Goal: Use online tool/utility

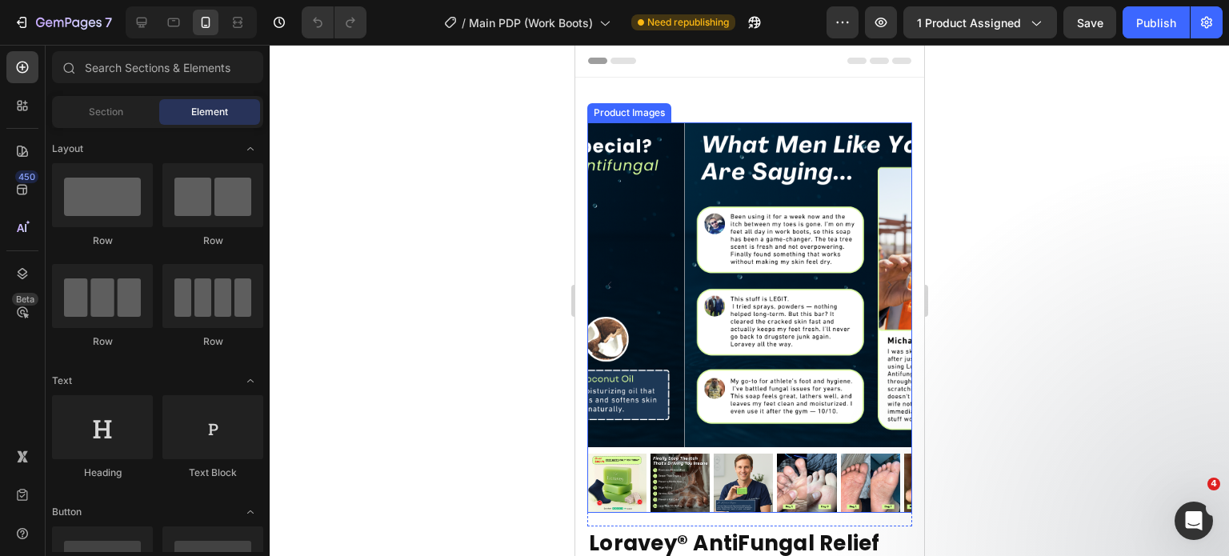
scroll to position [252, 0]
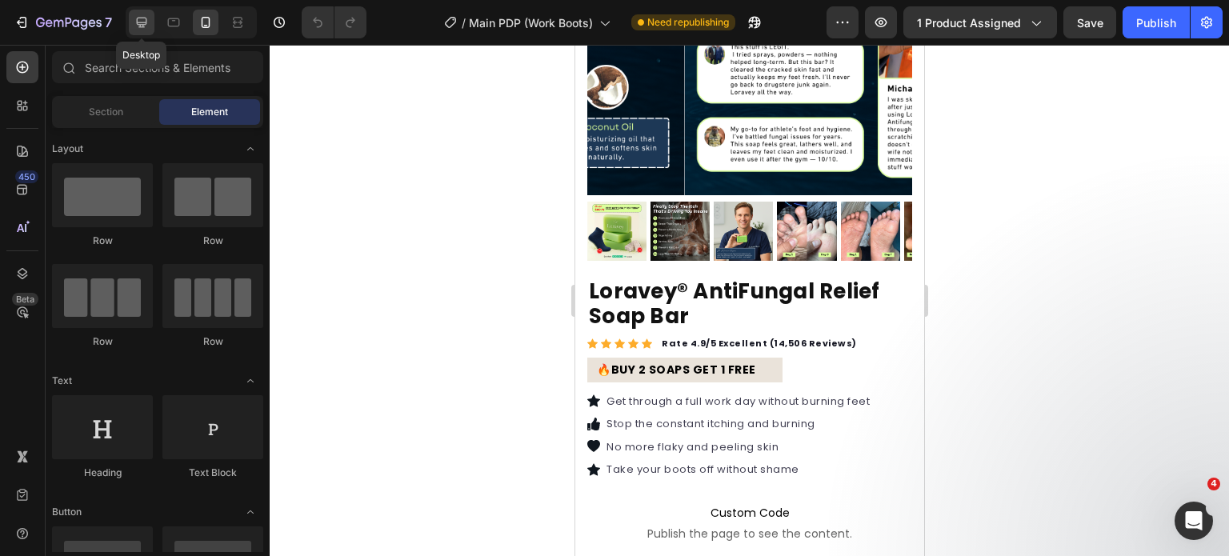
click at [146, 22] on icon at bounding box center [142, 23] width 10 height 10
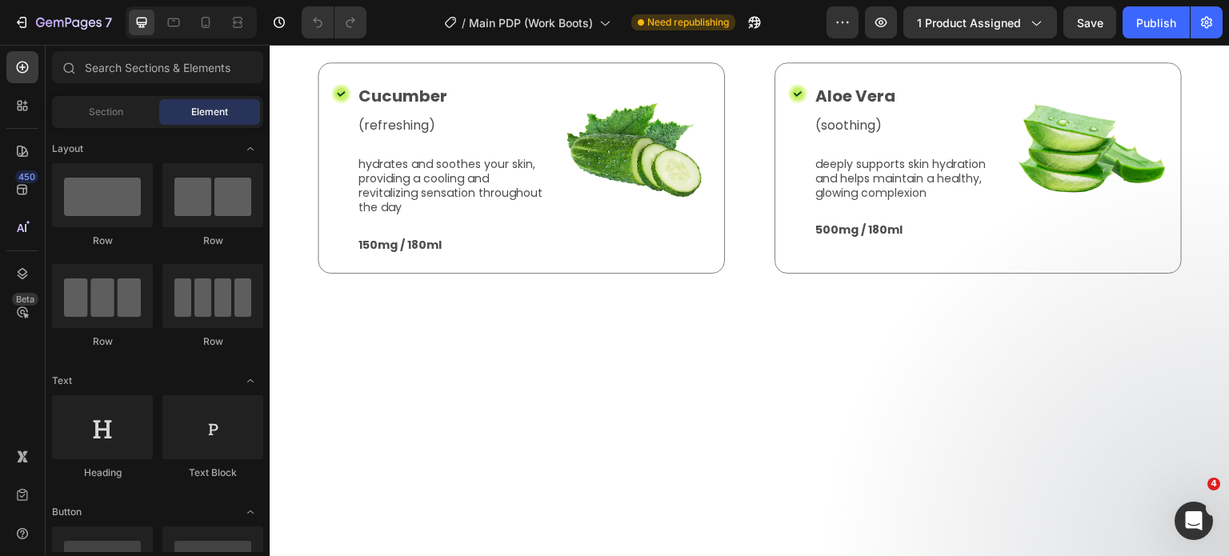
scroll to position [3906, 0]
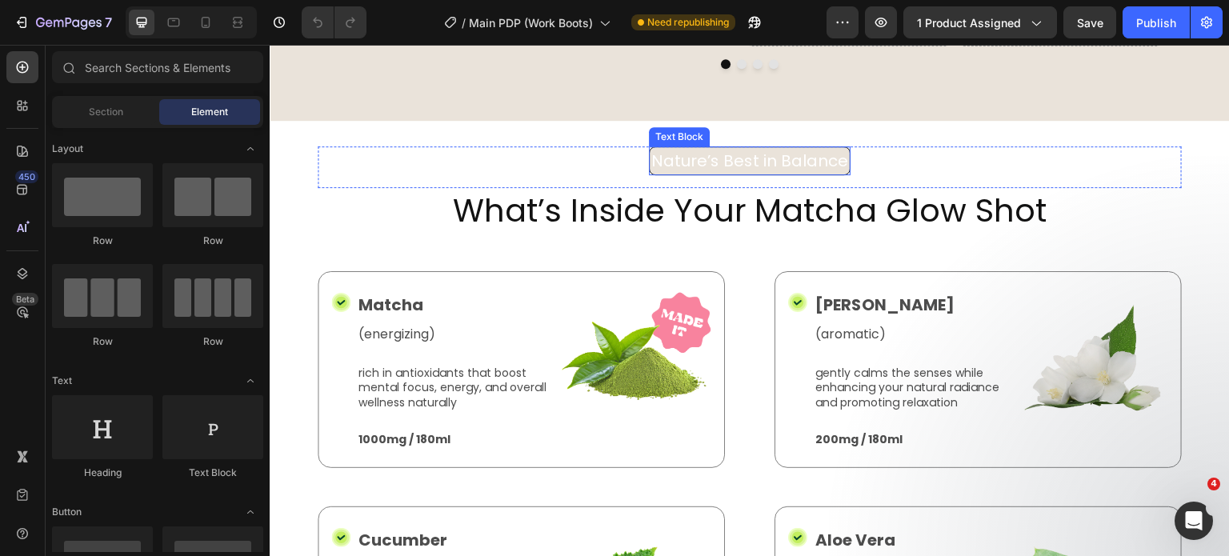
click at [652, 154] on p "Nature’s Best in Balance" at bounding box center [750, 161] width 197 height 24
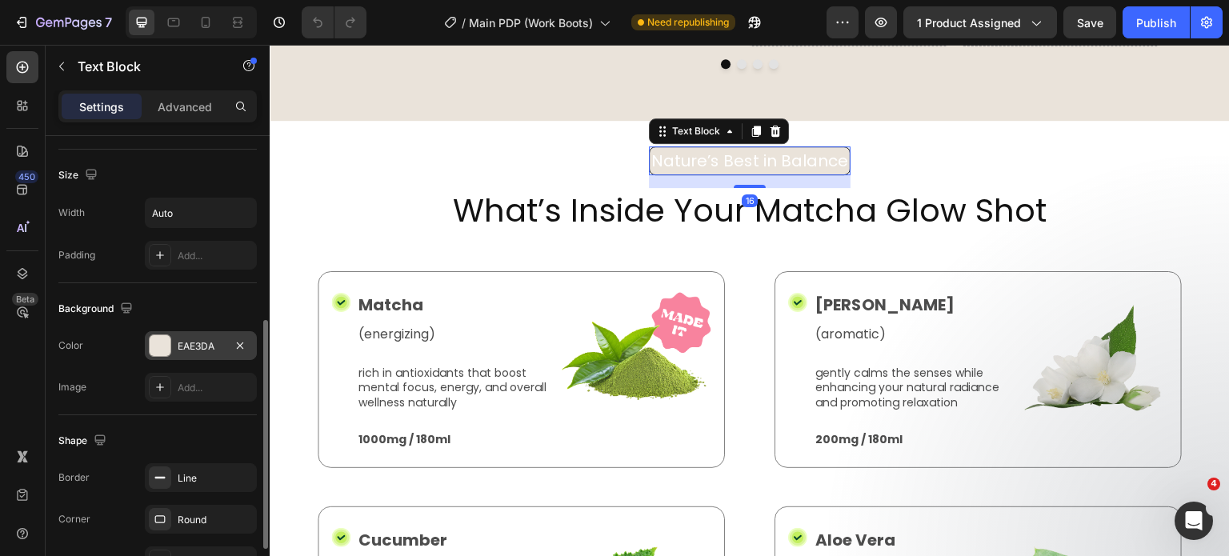
scroll to position [346, 0]
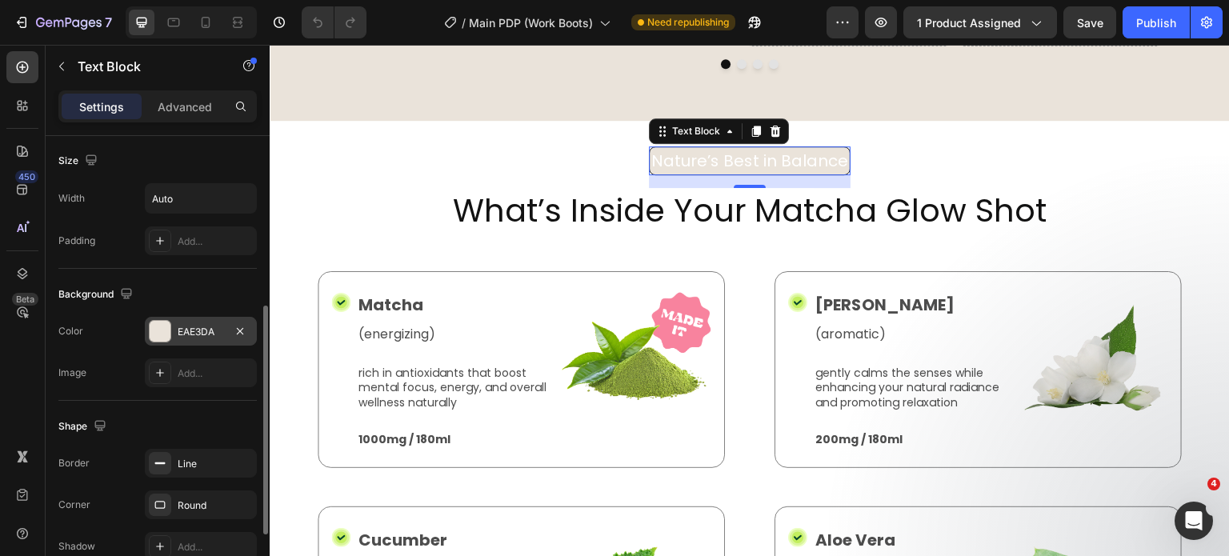
click at [190, 325] on div "EAE3DA" at bounding box center [201, 332] width 46 height 14
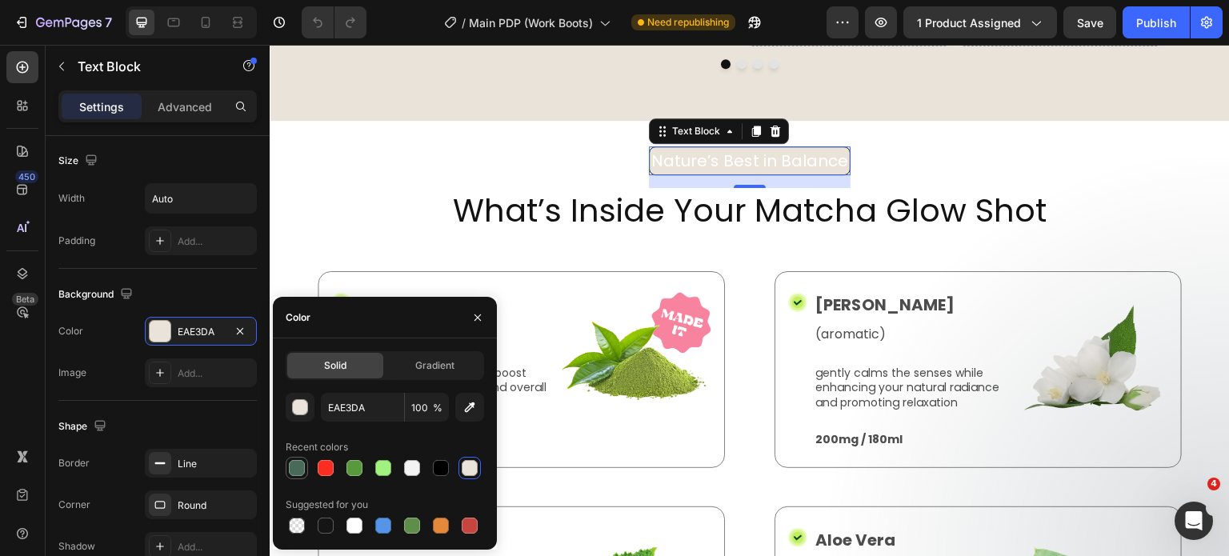
click at [289, 467] on div at bounding box center [297, 468] width 16 height 16
type input "486A58"
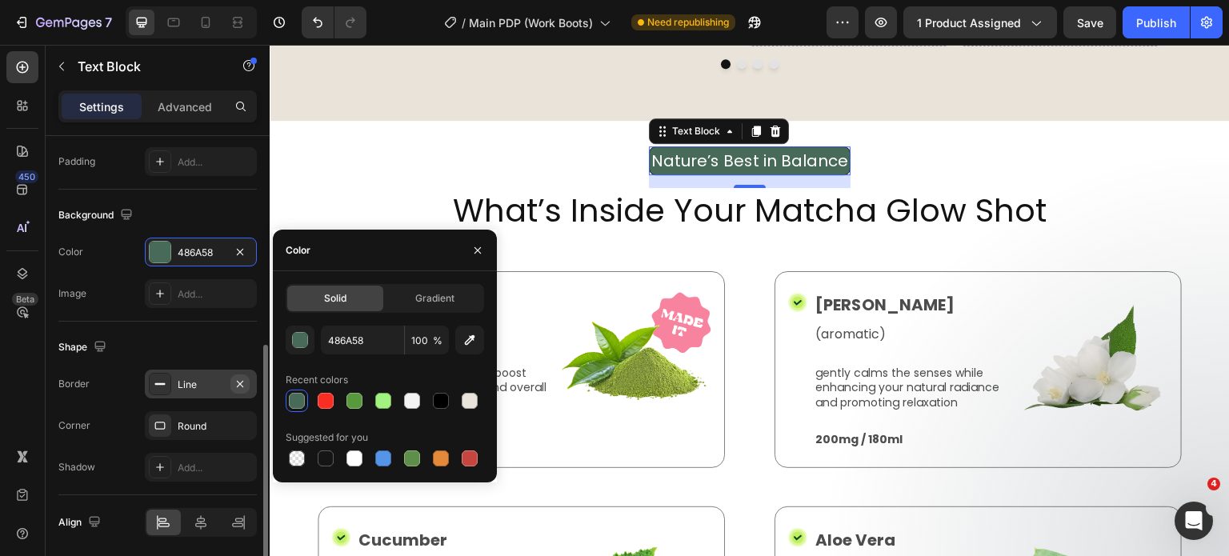
scroll to position [426, 0]
click at [243, 383] on icon "button" at bounding box center [240, 383] width 13 height 13
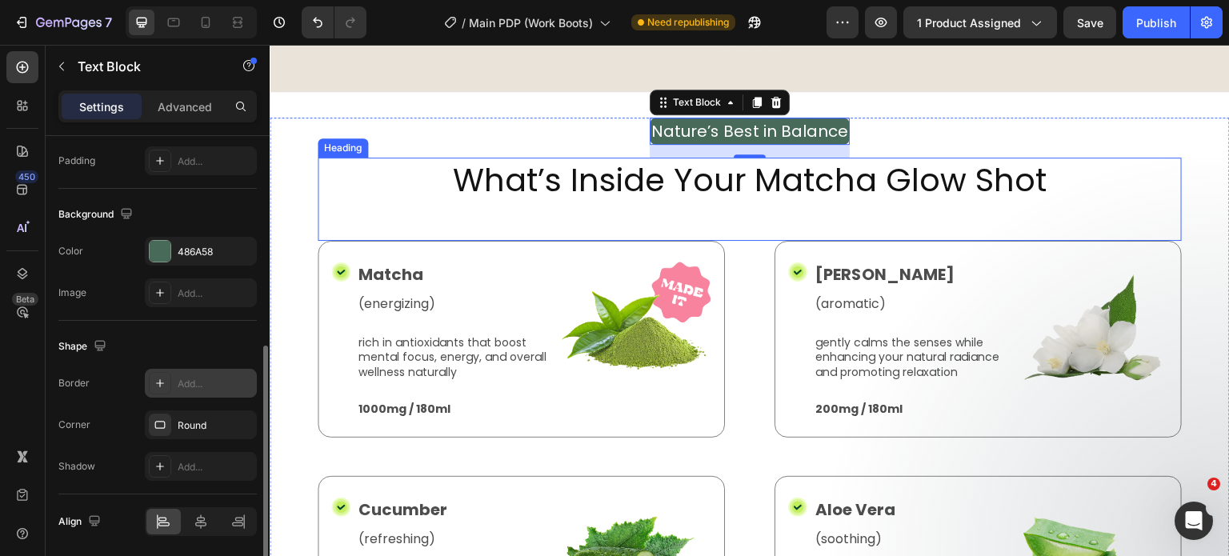
scroll to position [3957, 0]
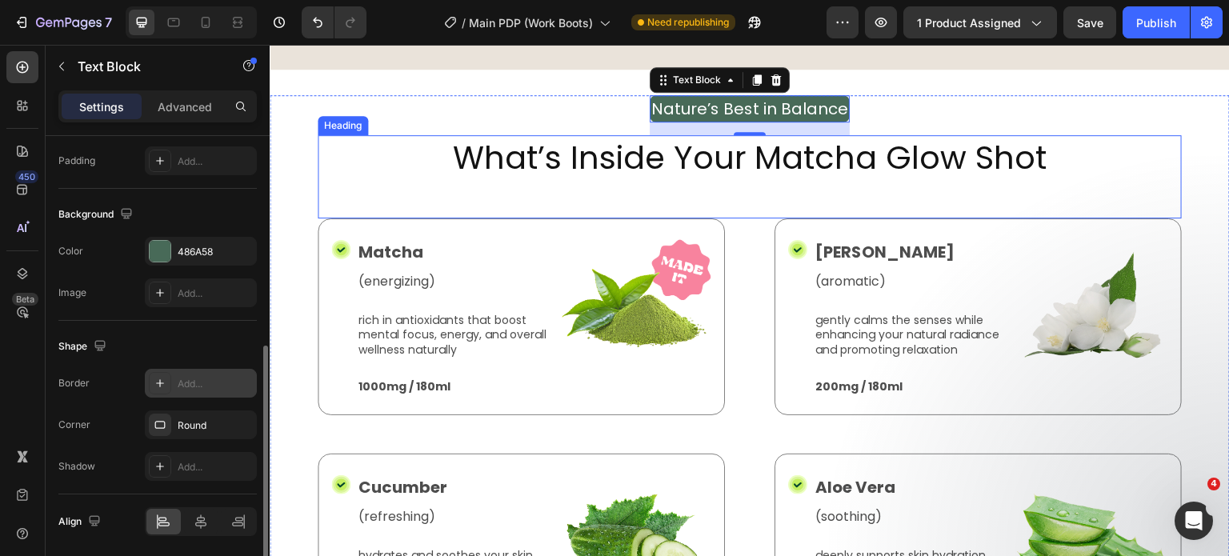
click at [540, 158] on h2 "What’s Inside Your Matcha Glow Shot" at bounding box center [750, 157] width 864 height 45
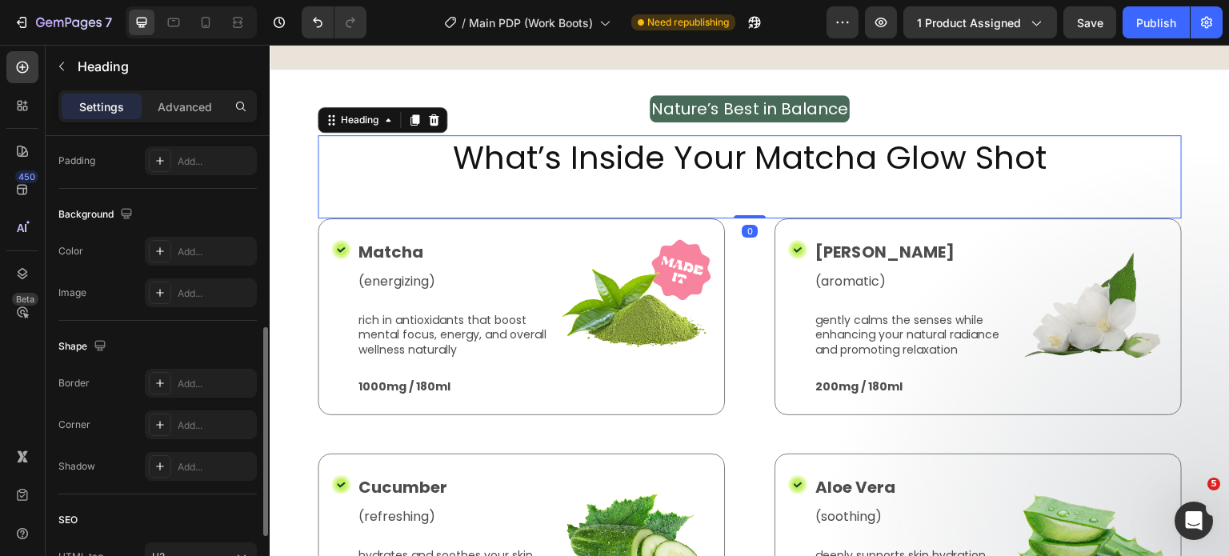
scroll to position [0, 0]
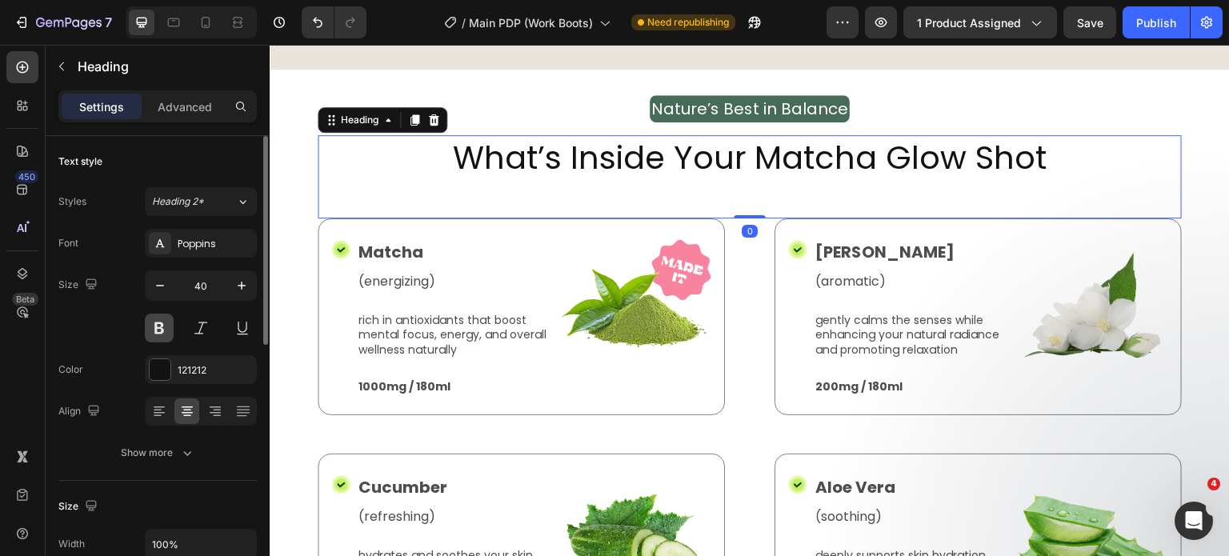
click at [164, 321] on button at bounding box center [159, 328] width 29 height 29
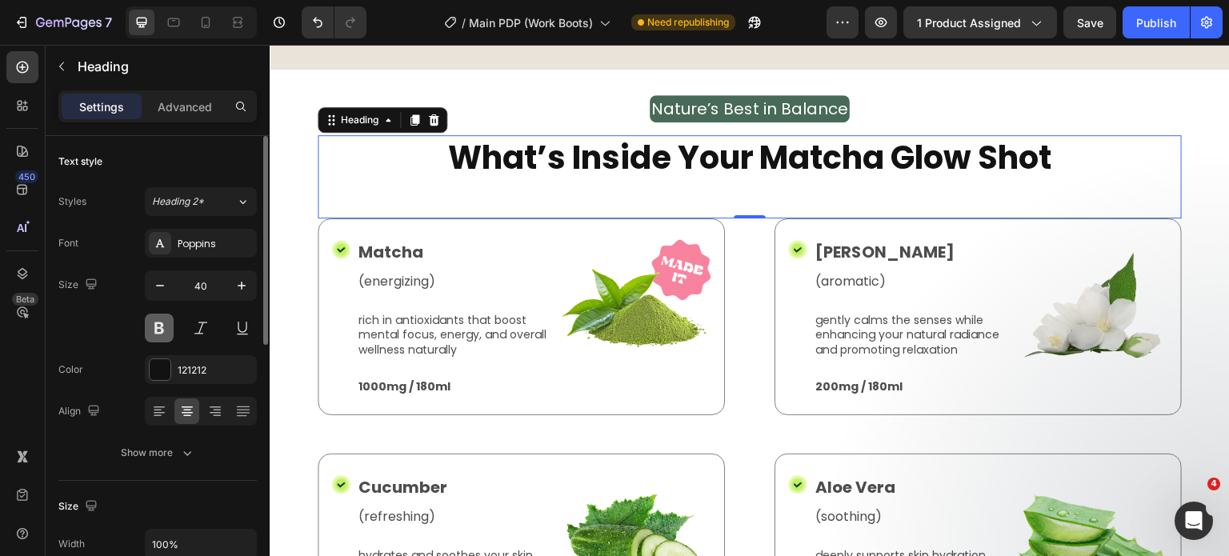
click at [160, 327] on button at bounding box center [159, 328] width 29 height 29
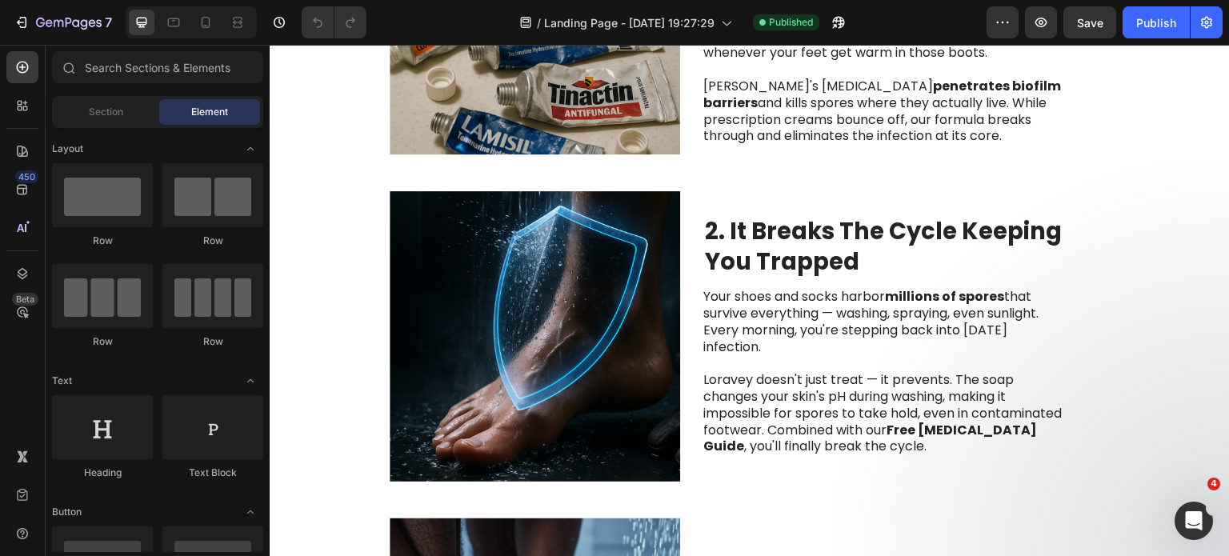
scroll to position [983, 0]
